Goal: Information Seeking & Learning: Learn about a topic

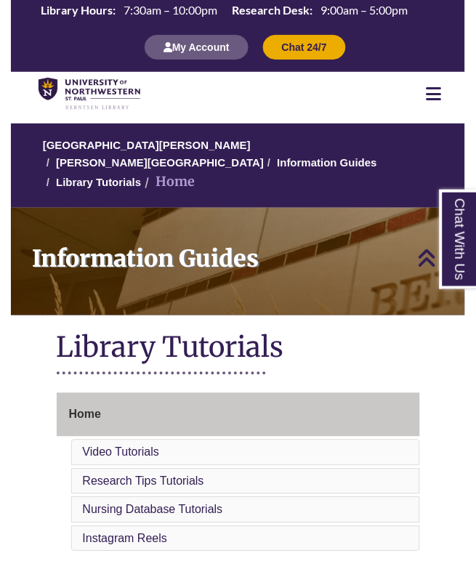
scroll to position [410, 0]
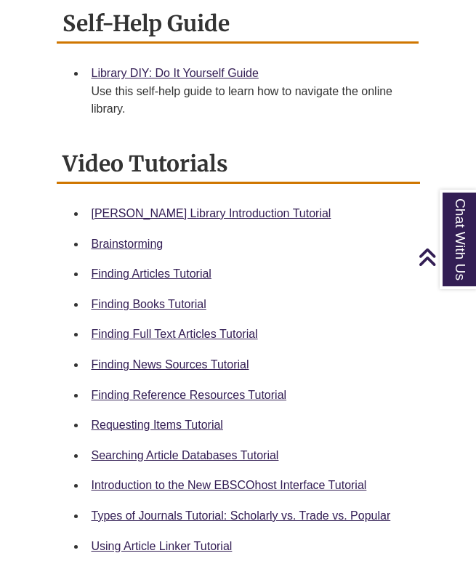
scroll to position [576, 0]
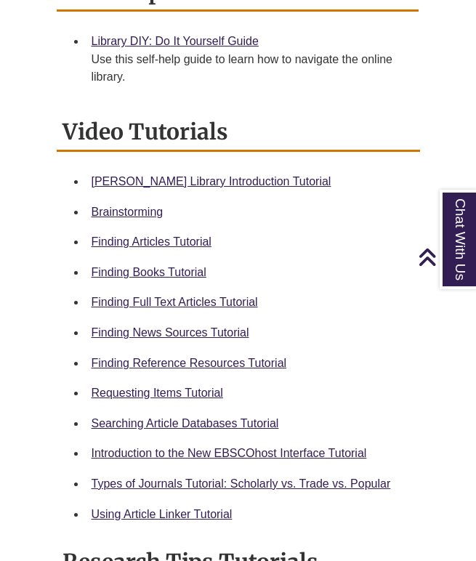
scroll to position [623, 0]
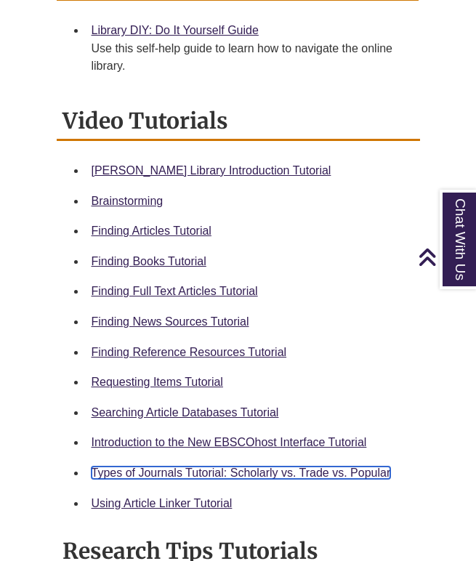
click at [162, 466] on link "Types of Journals Tutorial: Scholarly vs. Trade vs. Popular" at bounding box center [241, 472] width 299 height 12
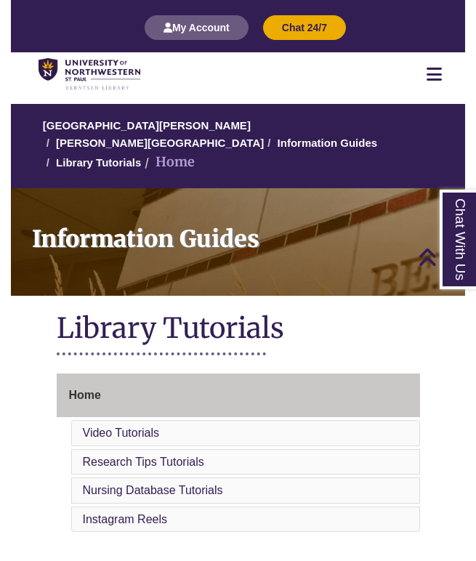
scroll to position [0, 0]
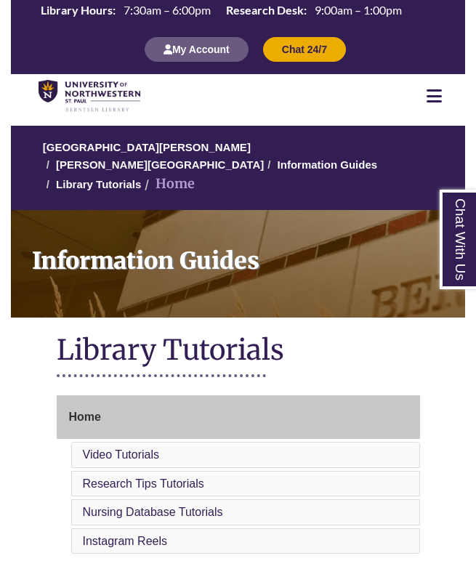
click at [436, 94] on icon at bounding box center [433, 95] width 15 height 17
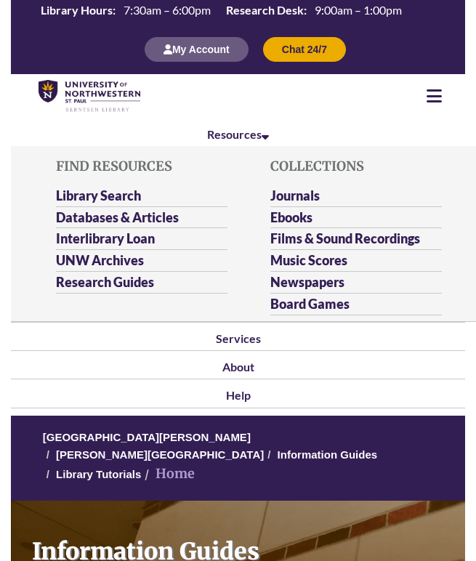
click at [121, 185] on li "Library Search" at bounding box center [141, 196] width 171 height 22
click at [121, 191] on link "Library Search" at bounding box center [98, 196] width 85 height 18
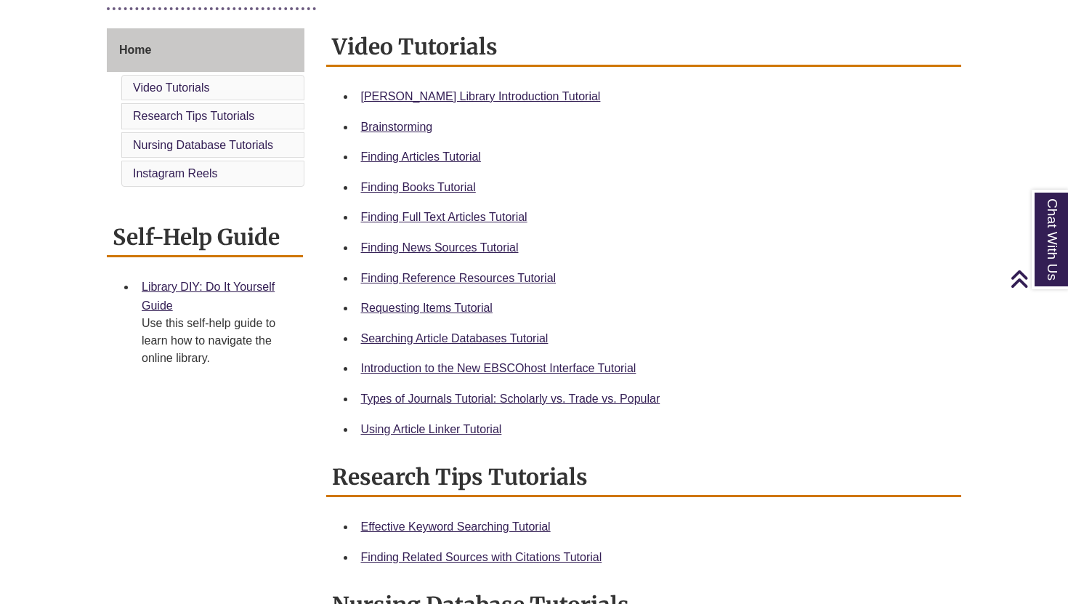
scroll to position [383, 0]
